Goal: Entertainment & Leisure: Consume media (video, audio)

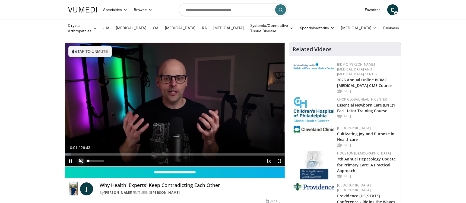
click at [79, 159] on span "Video Player" at bounding box center [81, 161] width 11 height 11
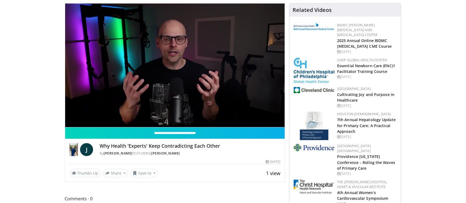
scroll to position [30, 0]
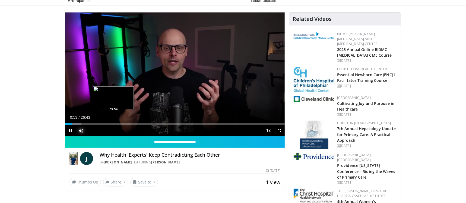
click at [114, 124] on div "Progress Bar" at bounding box center [114, 124] width 1 height 2
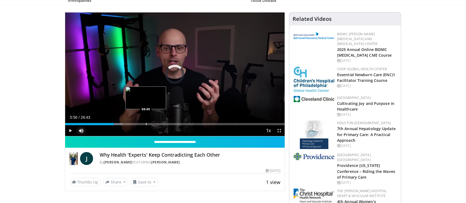
click at [146, 123] on div "Progress Bar" at bounding box center [146, 124] width 1 height 2
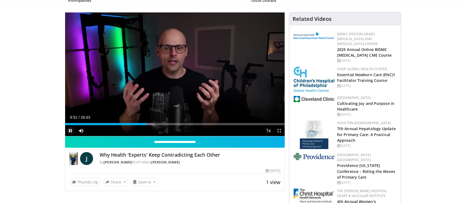
click at [68, 131] on span "Video Player" at bounding box center [70, 131] width 11 height 11
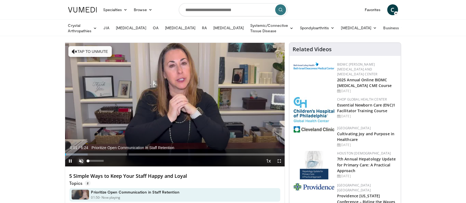
click at [77, 160] on span "Video Player" at bounding box center [81, 161] width 11 height 11
click at [72, 161] on span "Video Player" at bounding box center [70, 161] width 11 height 11
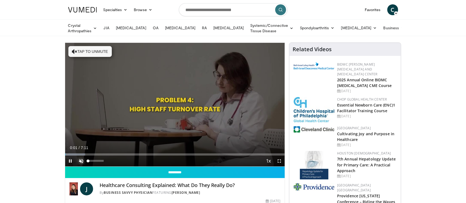
click at [80, 159] on span "Video Player" at bounding box center [81, 161] width 11 height 11
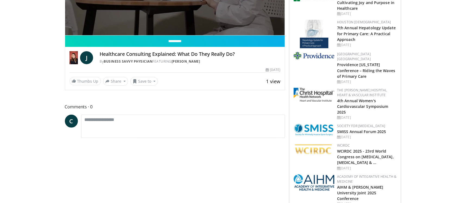
scroll to position [11, 0]
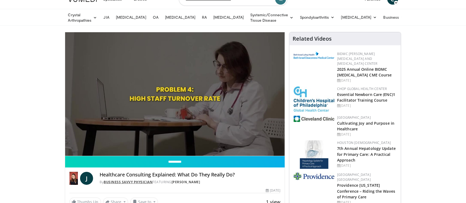
click at [125, 180] on link "Business Savvy Physician" at bounding box center [128, 182] width 49 height 5
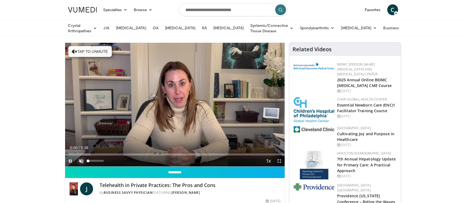
click at [81, 159] on span "Video Player" at bounding box center [81, 161] width 11 height 11
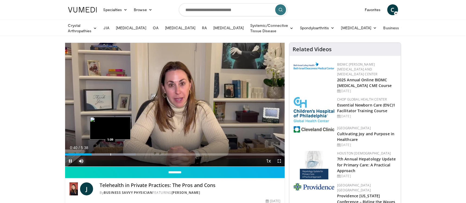
click at [111, 154] on div "Progress Bar" at bounding box center [111, 155] width 1 height 2
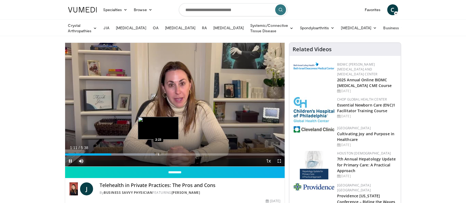
click at [159, 154] on div "Progress Bar" at bounding box center [159, 155] width 1 height 2
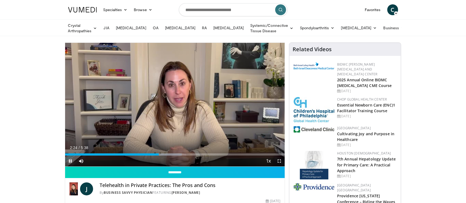
click at [67, 160] on span "Video Player" at bounding box center [70, 161] width 11 height 11
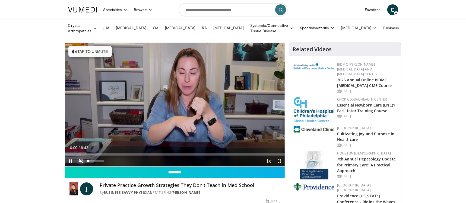
click at [80, 160] on span "Video Player" at bounding box center [81, 161] width 11 height 11
click at [71, 163] on span "Video Player" at bounding box center [70, 161] width 11 height 11
